Goal: Task Accomplishment & Management: Manage account settings

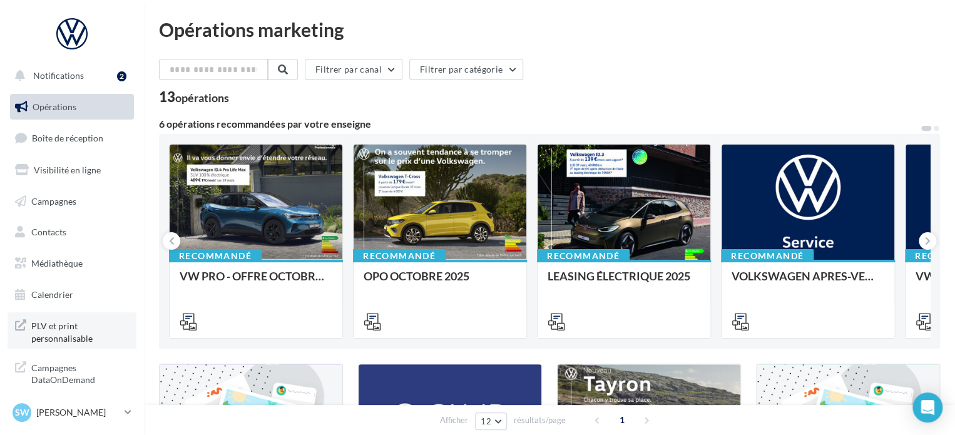
click at [73, 333] on span "PLV et print personnalisable" at bounding box center [80, 330] width 98 height 27
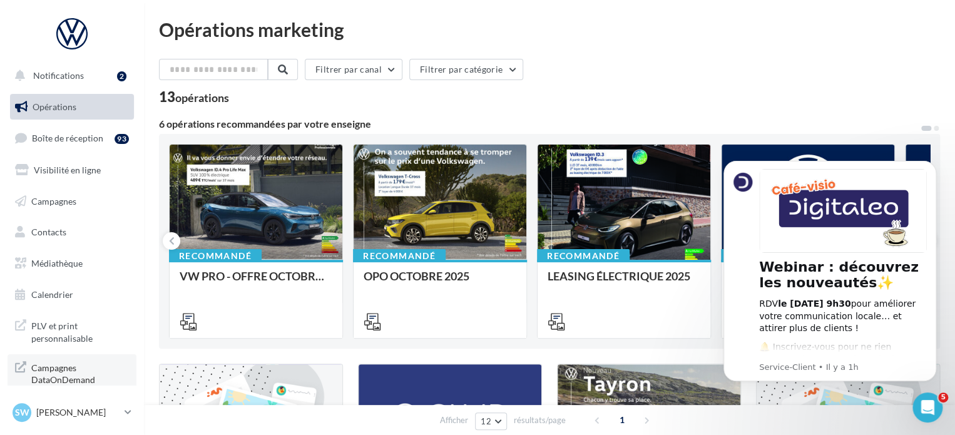
scroll to position [11, 0]
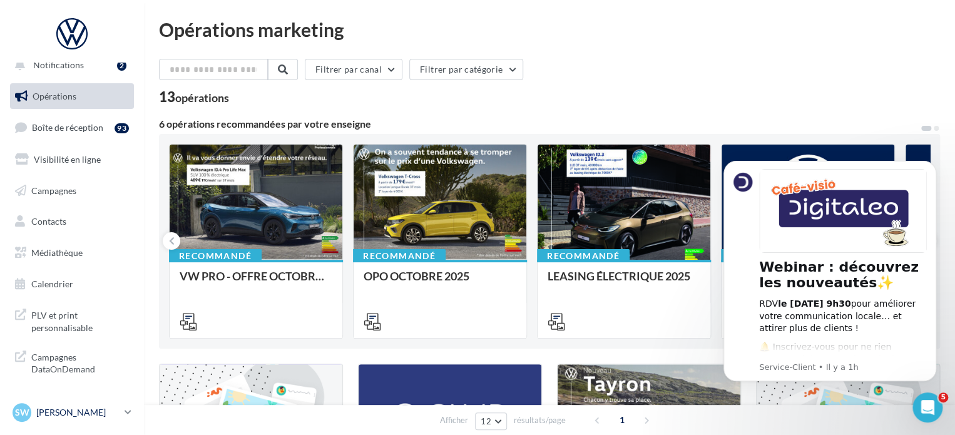
click at [83, 414] on p "[PERSON_NAME]" at bounding box center [77, 412] width 83 height 13
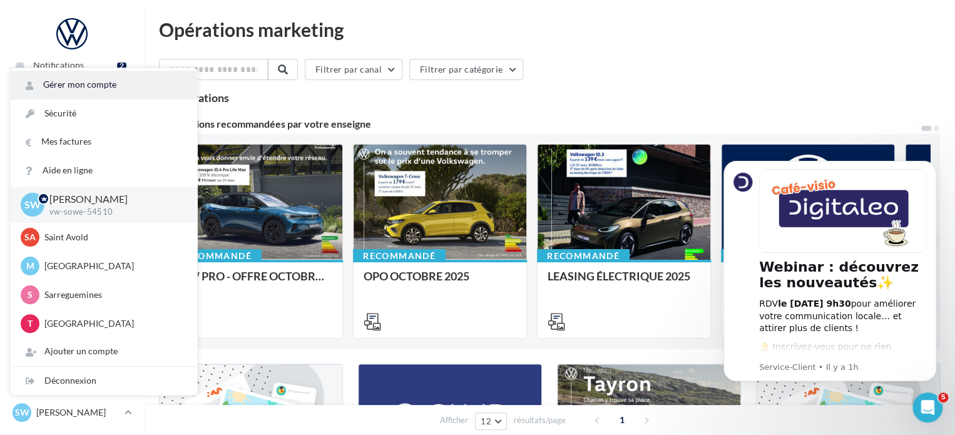
click at [89, 89] on link "Gérer mon compte" at bounding box center [104, 85] width 186 height 28
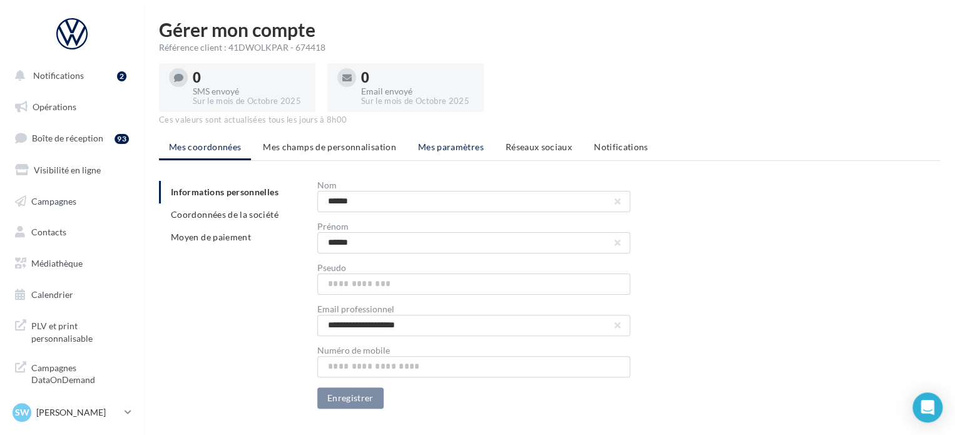
click at [444, 144] on span "Mes paramètres" at bounding box center [451, 146] width 66 height 11
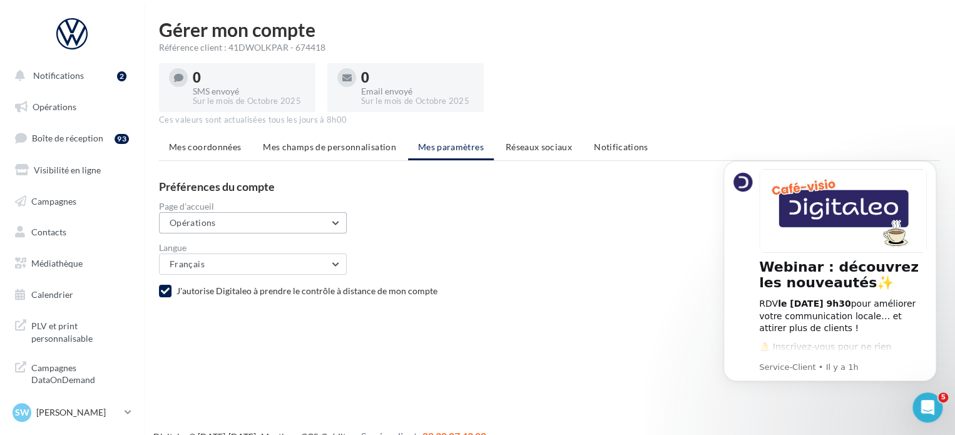
click at [273, 227] on button "Opérations" at bounding box center [253, 222] width 188 height 21
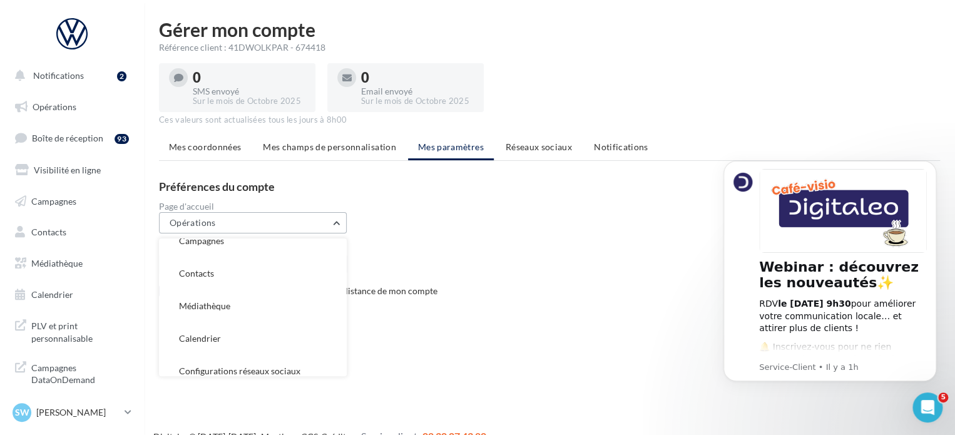
scroll to position [123, 0]
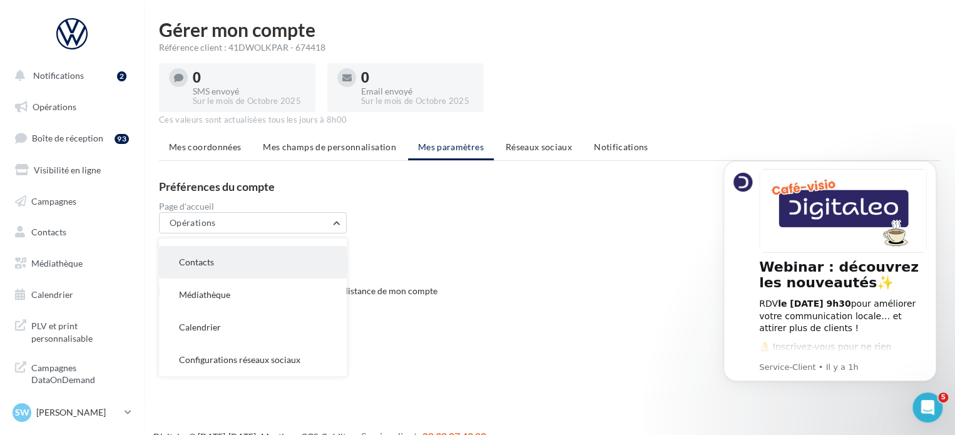
click at [260, 270] on button "Contacts" at bounding box center [253, 262] width 188 height 33
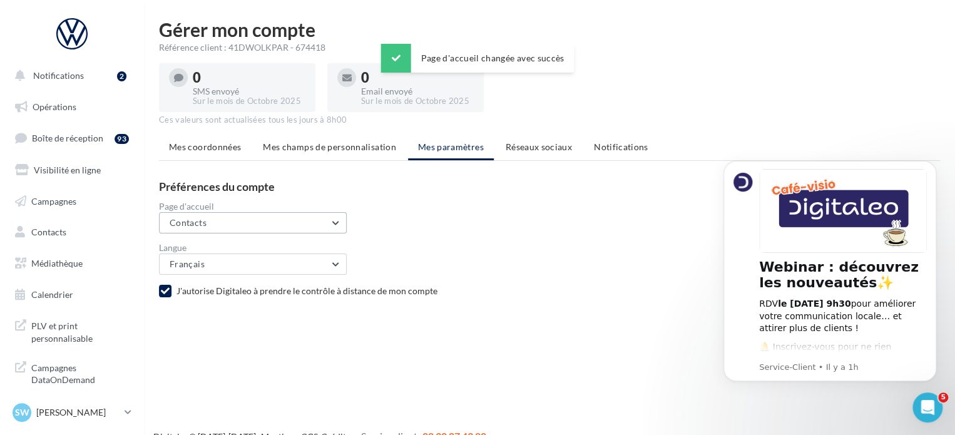
click at [330, 222] on button "Contacts" at bounding box center [253, 222] width 188 height 21
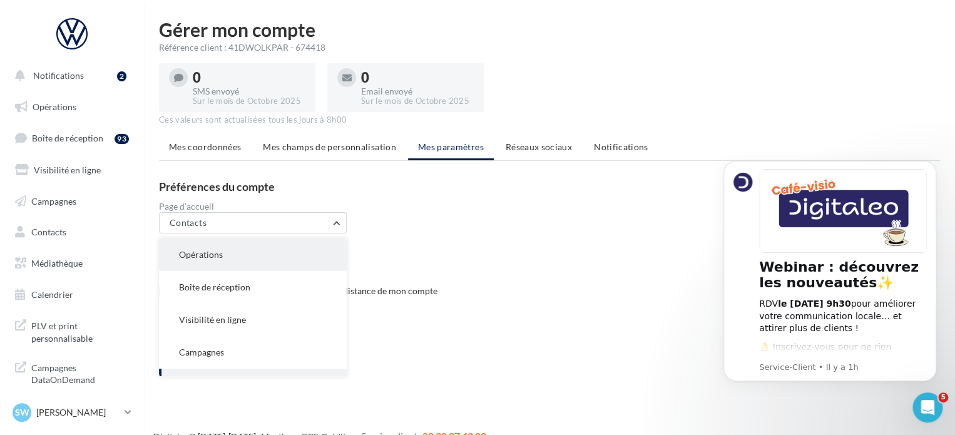
click at [281, 253] on button "Opérations" at bounding box center [253, 254] width 188 height 33
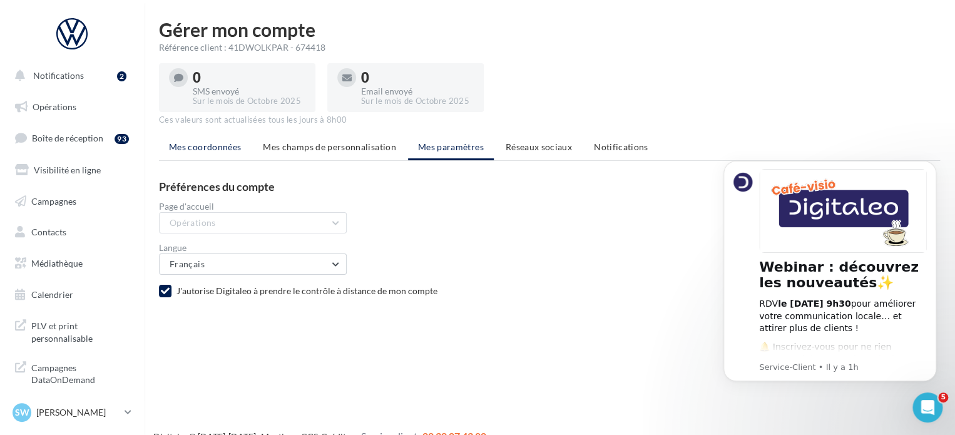
click at [194, 146] on span "Mes coordonnées" at bounding box center [205, 146] width 72 height 11
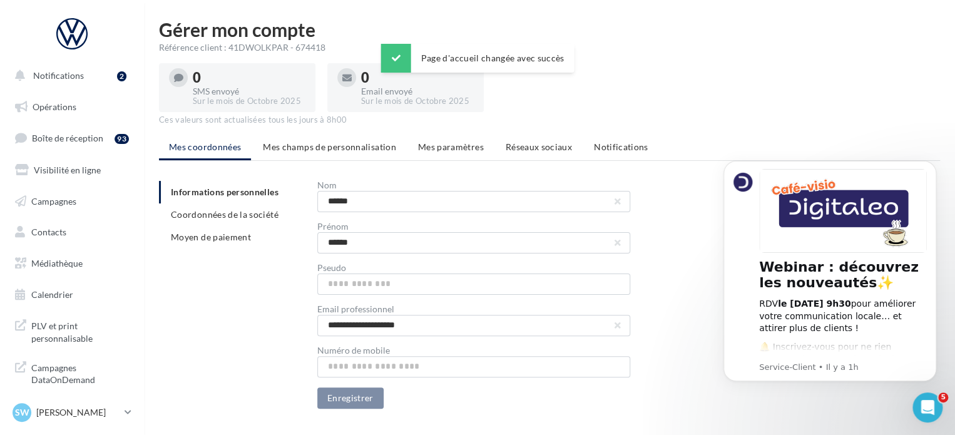
scroll to position [27, 0]
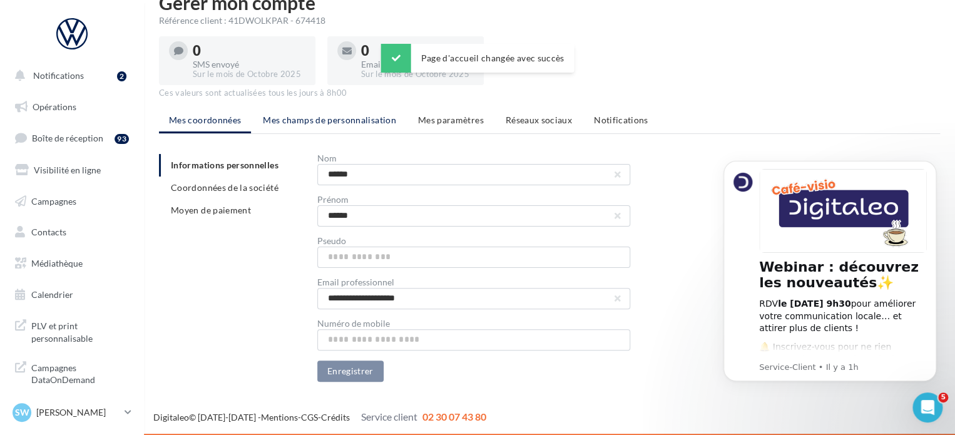
click at [307, 118] on span "Mes champs de personnalisation" at bounding box center [329, 119] width 133 height 11
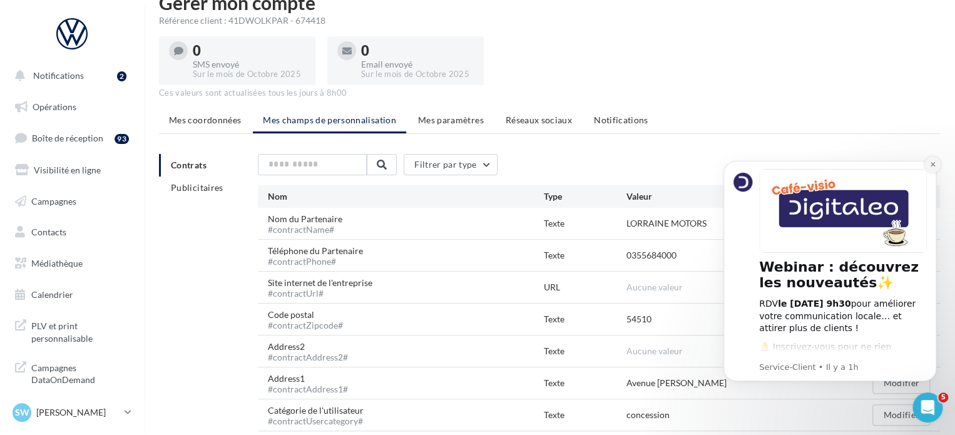
click at [928, 159] on button "Dismiss notification" at bounding box center [932, 164] width 16 height 16
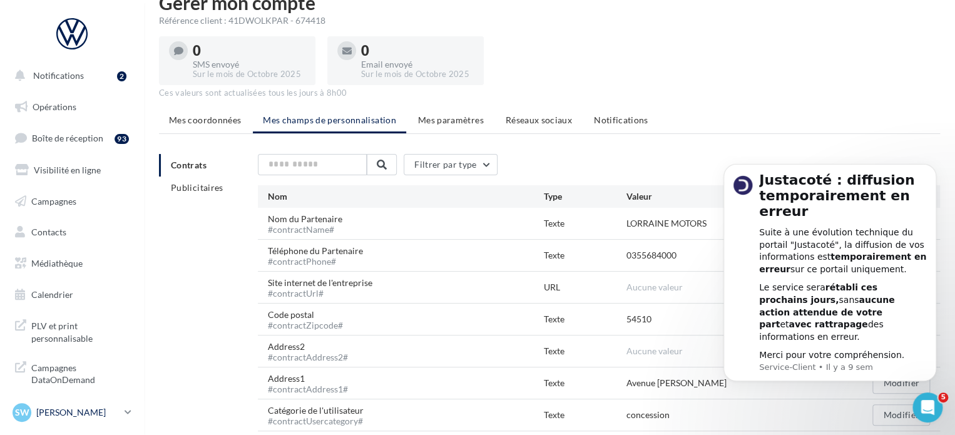
click at [73, 421] on div "SW [PERSON_NAME] vw-sowe-54510" at bounding box center [66, 412] width 107 height 19
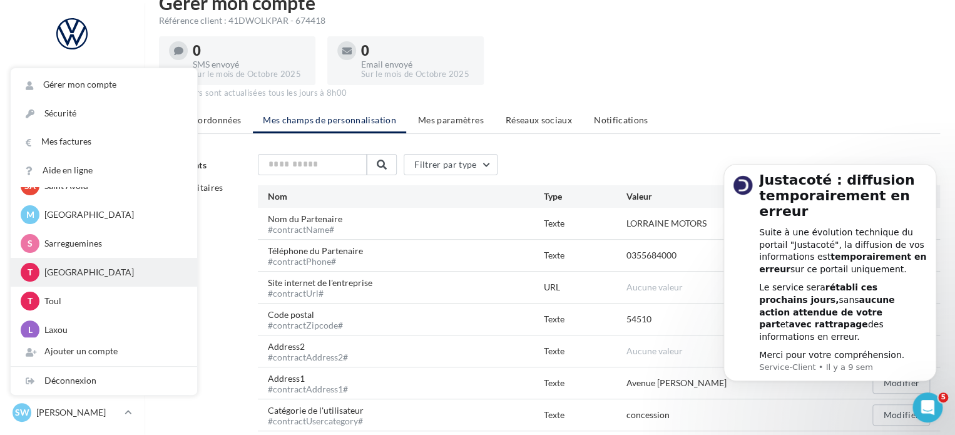
scroll to position [52, 0]
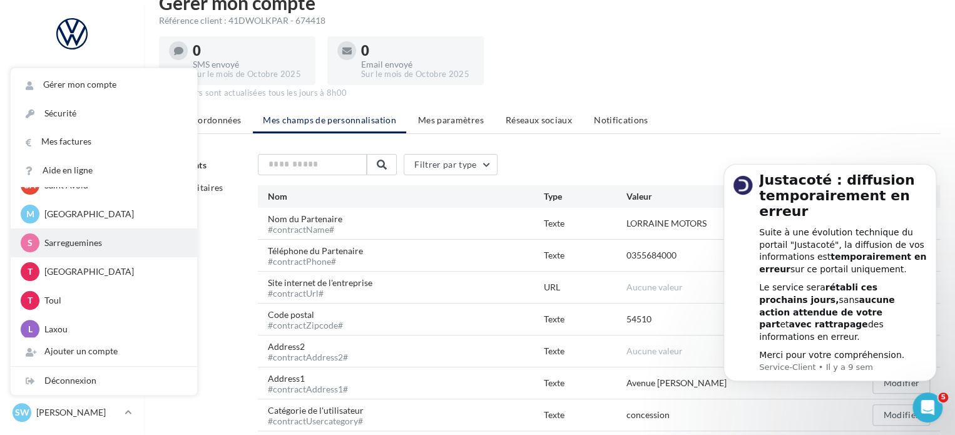
click at [85, 246] on p "Sarreguemines" at bounding box center [113, 242] width 138 height 13
